Goal: Task Accomplishment & Management: Complete application form

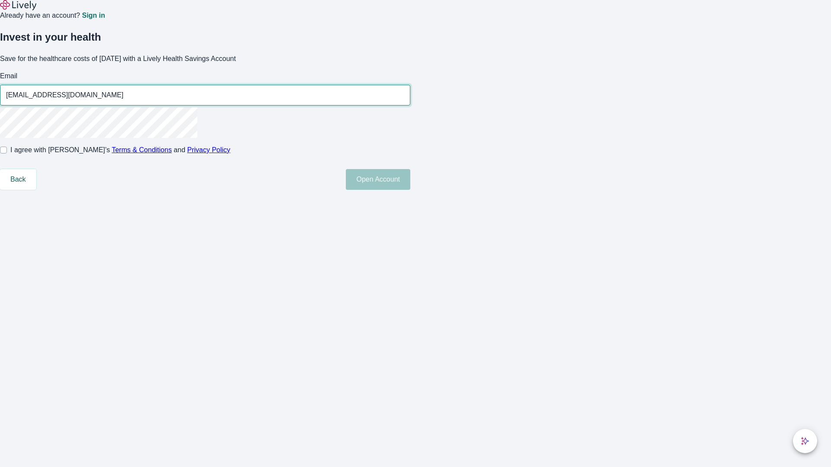
type input "[EMAIL_ADDRESS][DOMAIN_NAME]"
click at [7, 154] on input "I agree with Lively’s Terms & Conditions and Privacy Policy" at bounding box center [3, 150] width 7 height 7
checkbox input "true"
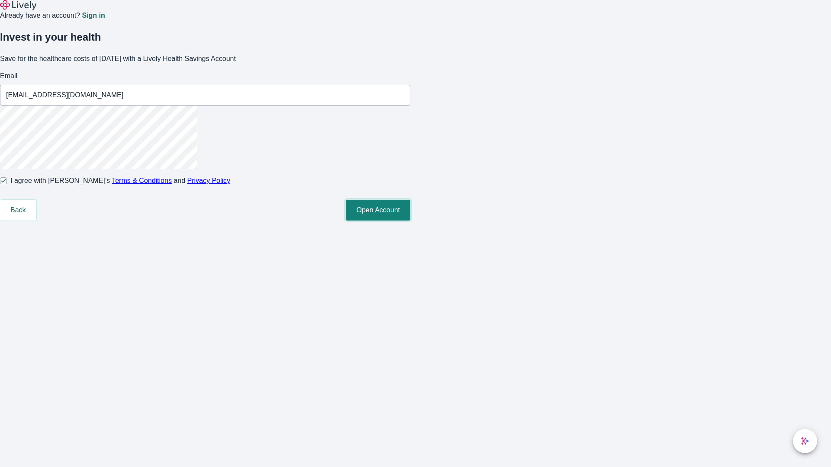
click at [410, 221] on button "Open Account" at bounding box center [378, 210] width 64 height 21
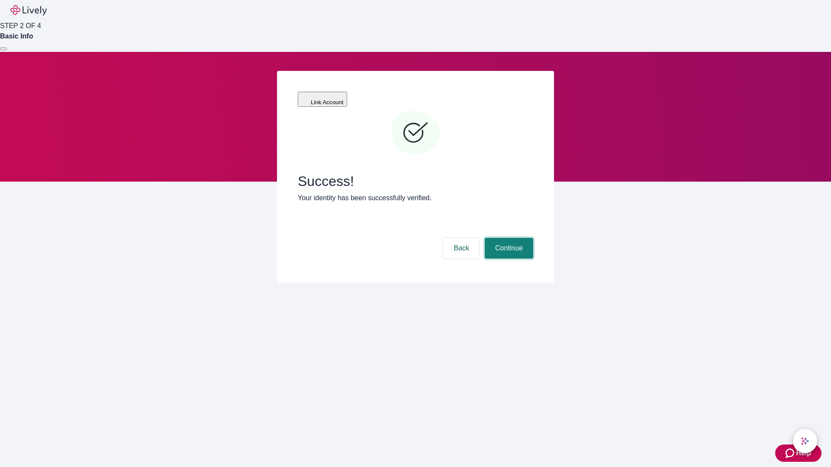
click at [507, 238] on button "Continue" at bounding box center [509, 248] width 48 height 21
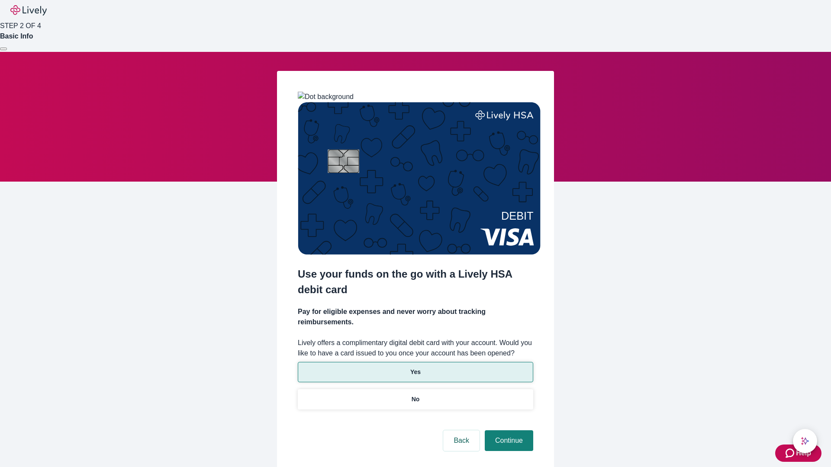
click at [415, 368] on p "Yes" at bounding box center [415, 372] width 10 height 9
click at [507, 430] on button "Continue" at bounding box center [509, 440] width 48 height 21
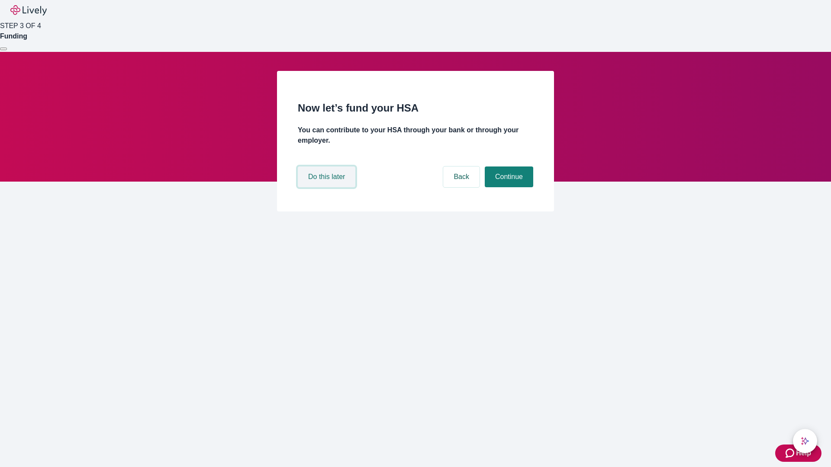
click at [327, 187] on button "Do this later" at bounding box center [327, 177] width 58 height 21
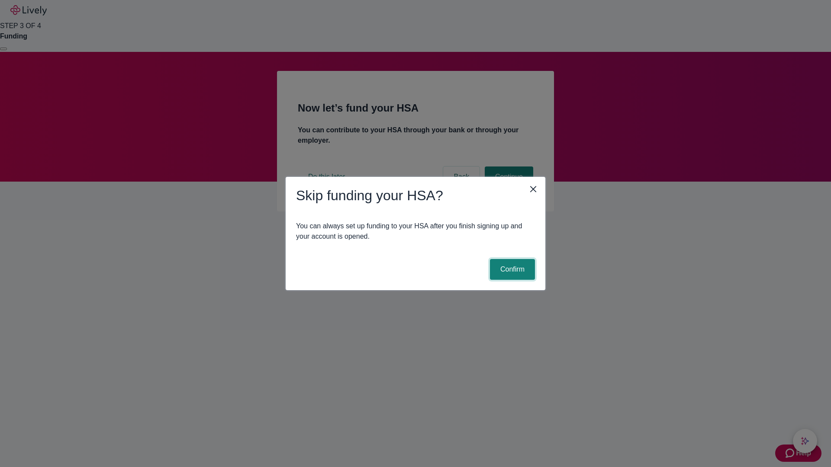
click at [511, 270] on button "Confirm" at bounding box center [512, 269] width 45 height 21
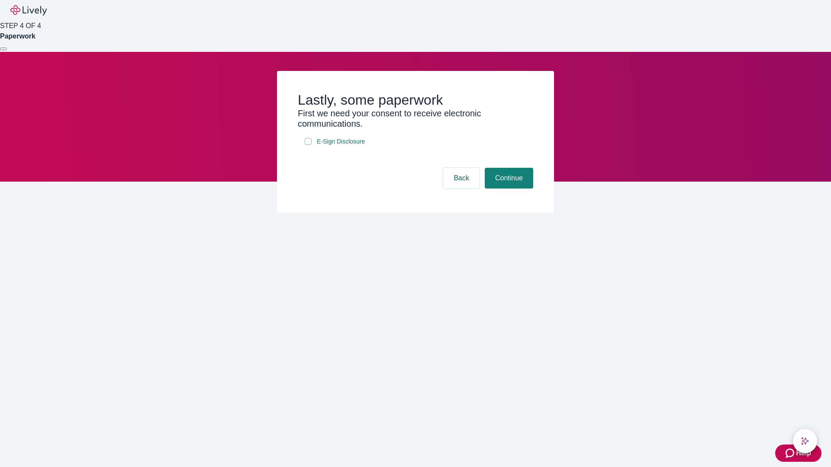
click at [308, 145] on input "E-Sign Disclosure" at bounding box center [308, 141] width 7 height 7
checkbox input "true"
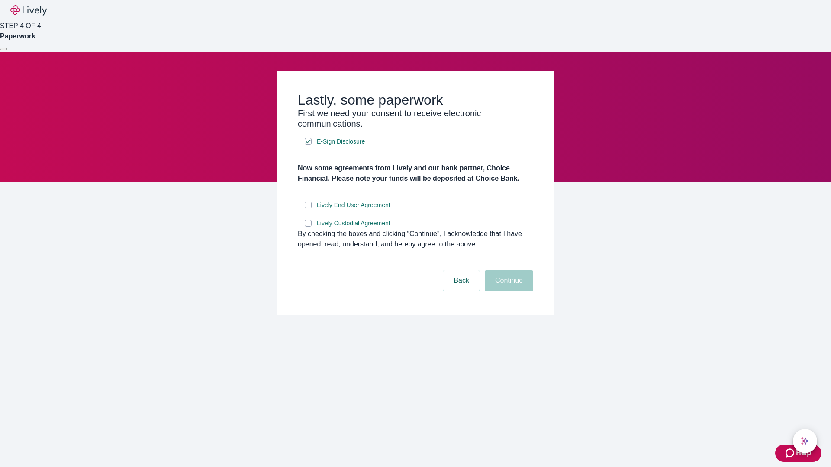
click at [308, 209] on input "Lively End User Agreement" at bounding box center [308, 205] width 7 height 7
checkbox input "true"
click at [308, 227] on input "Lively Custodial Agreement" at bounding box center [308, 223] width 7 height 7
checkbox input "true"
click at [507, 291] on button "Continue" at bounding box center [509, 280] width 48 height 21
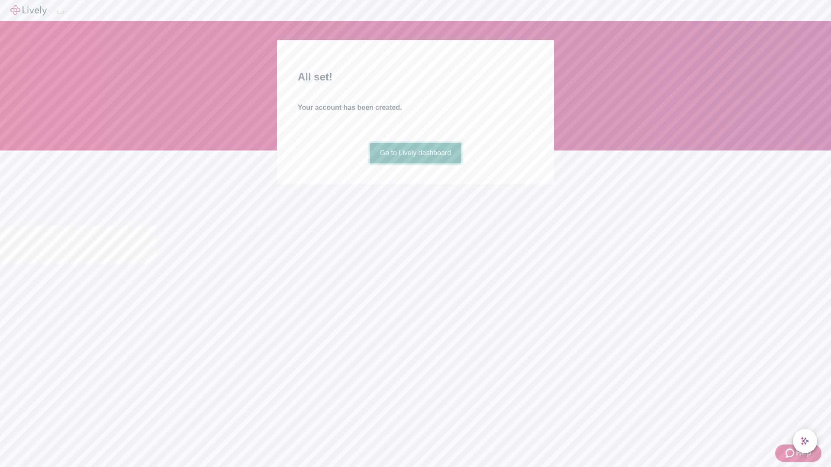
click at [415, 164] on link "Go to Lively dashboard" at bounding box center [415, 153] width 92 height 21
